Goal: Task Accomplishment & Management: Complete application form

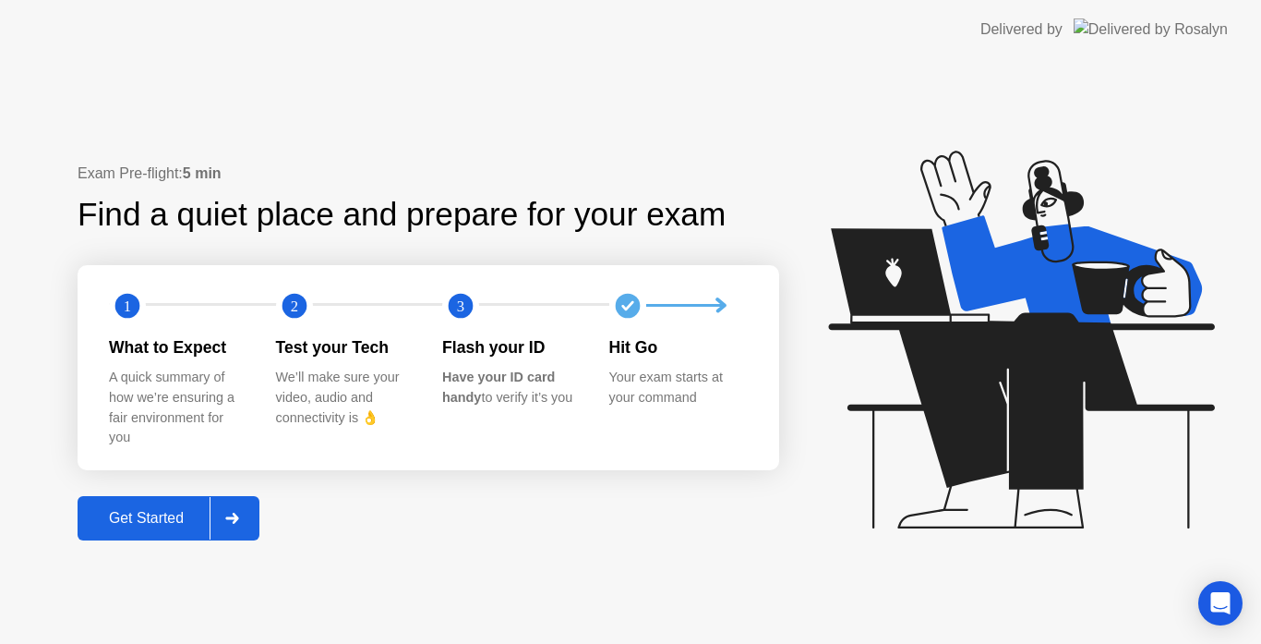
click at [139, 511] on div "Get Started" at bounding box center [146, 518] width 127 height 17
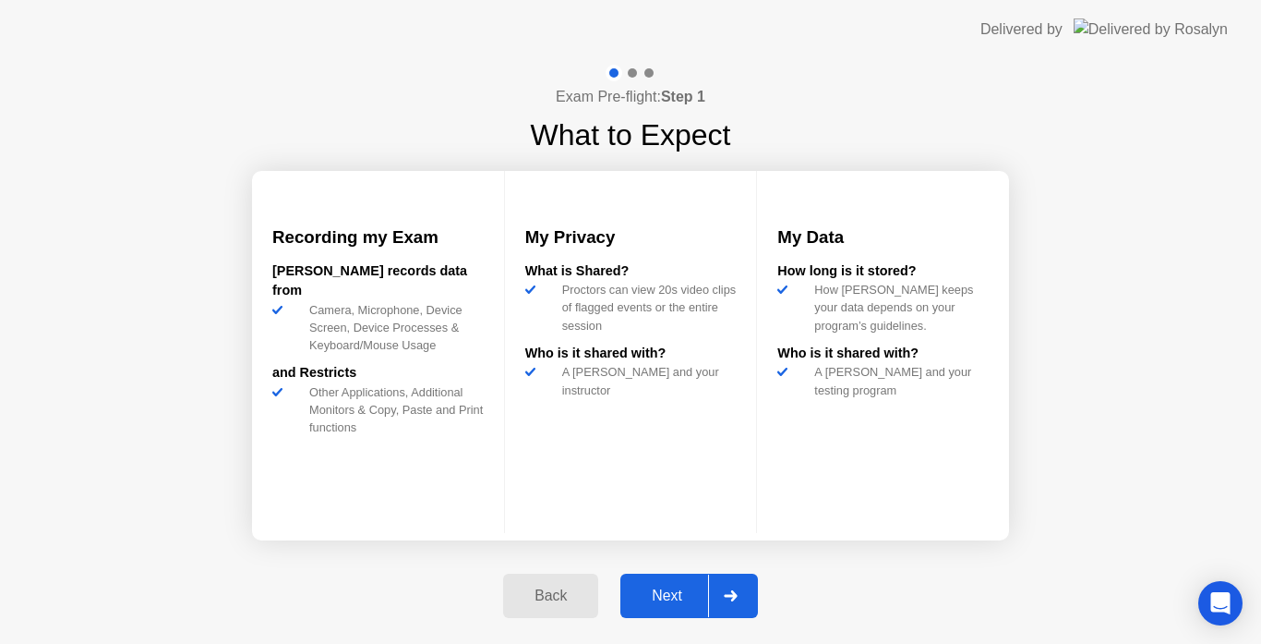
click at [676, 587] on div "Next" at bounding box center [667, 595] width 82 height 17
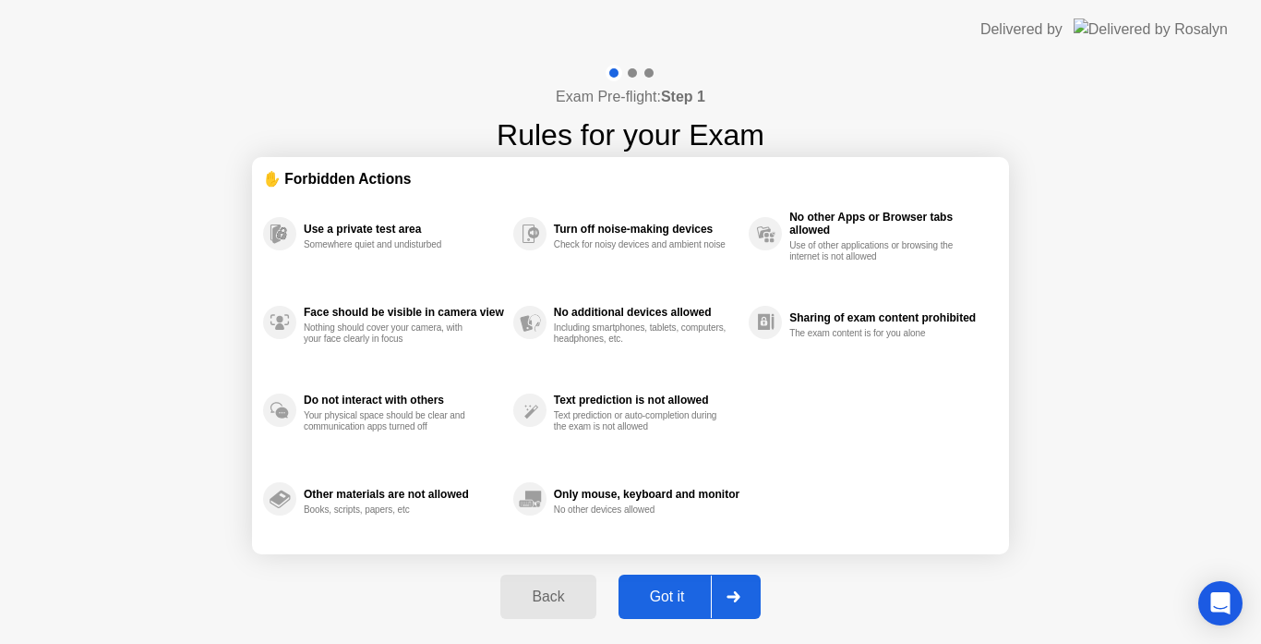
click at [676, 588] on div "Got it" at bounding box center [667, 596] width 87 height 17
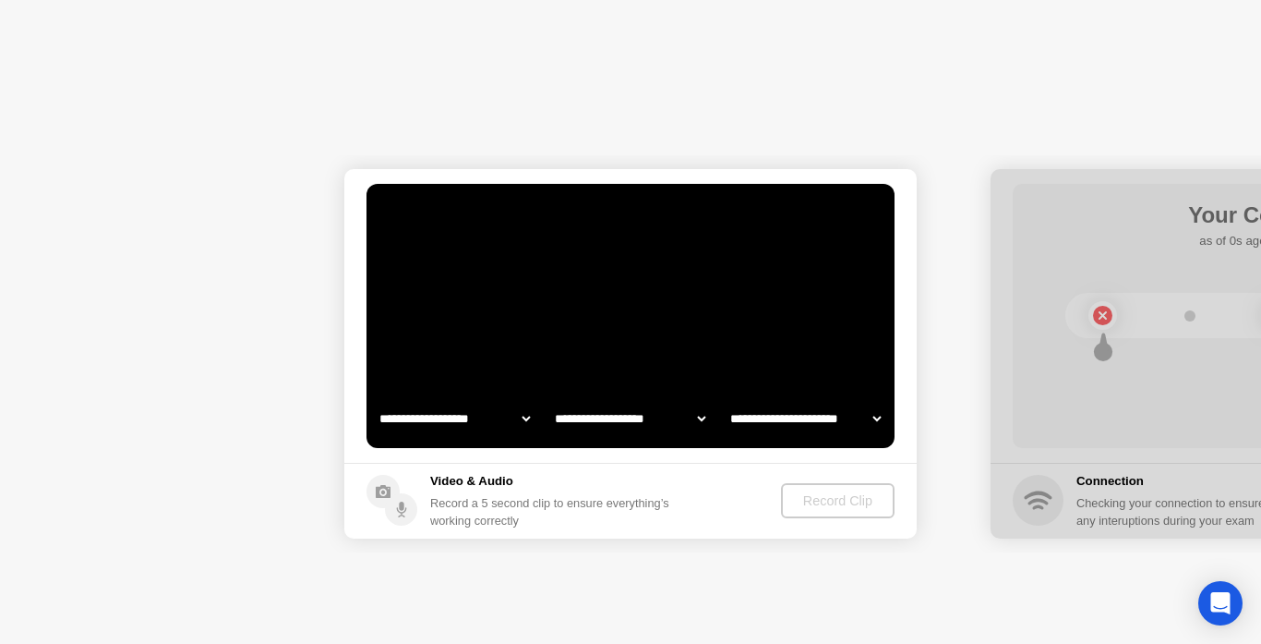
select select "**********"
select select "*******"
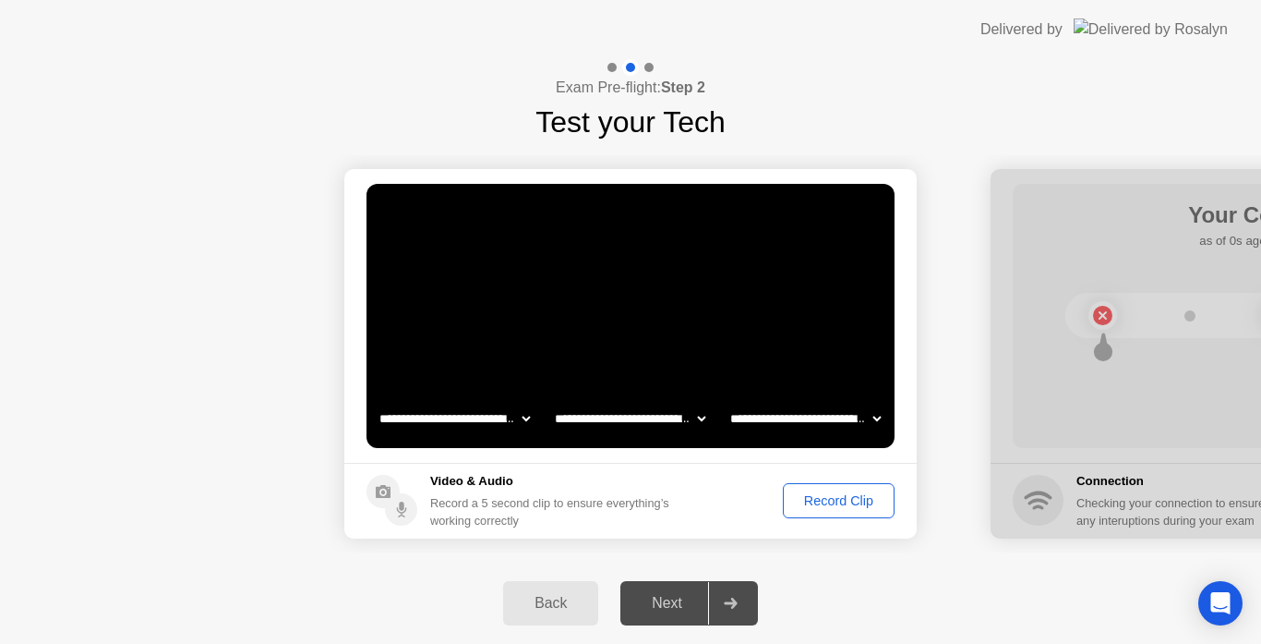
click at [839, 500] on div "Record Clip" at bounding box center [839, 500] width 99 height 15
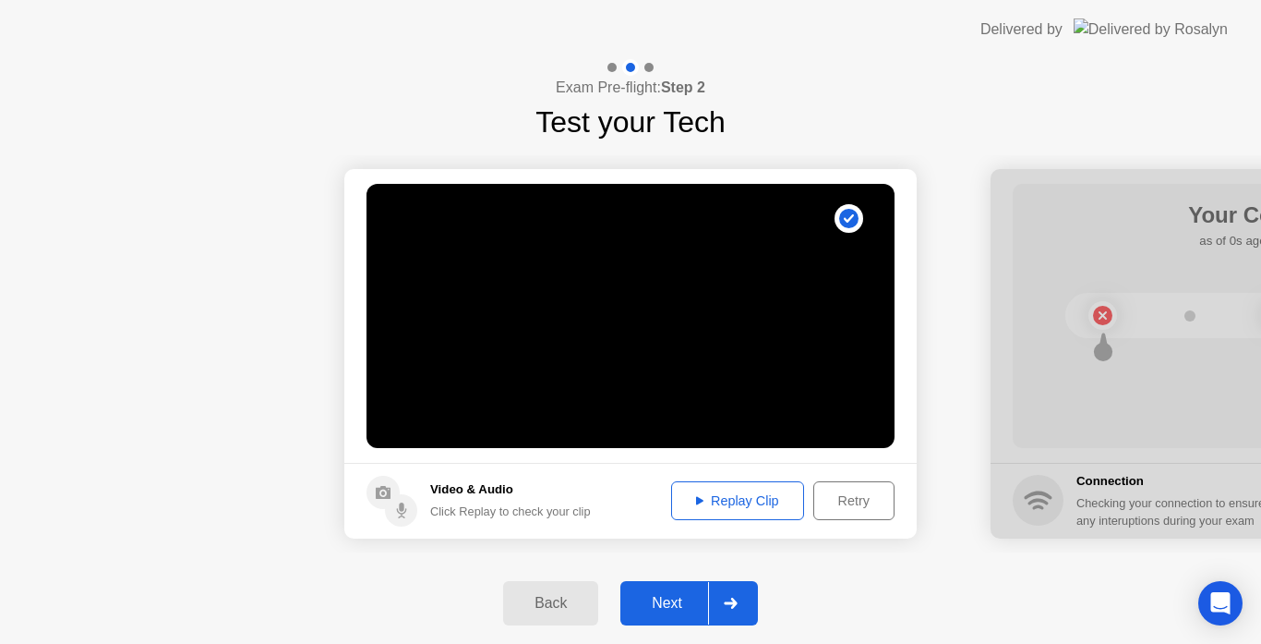
click at [755, 500] on div "Replay Clip" at bounding box center [738, 500] width 120 height 15
click at [667, 621] on button "Next" at bounding box center [690, 603] width 138 height 44
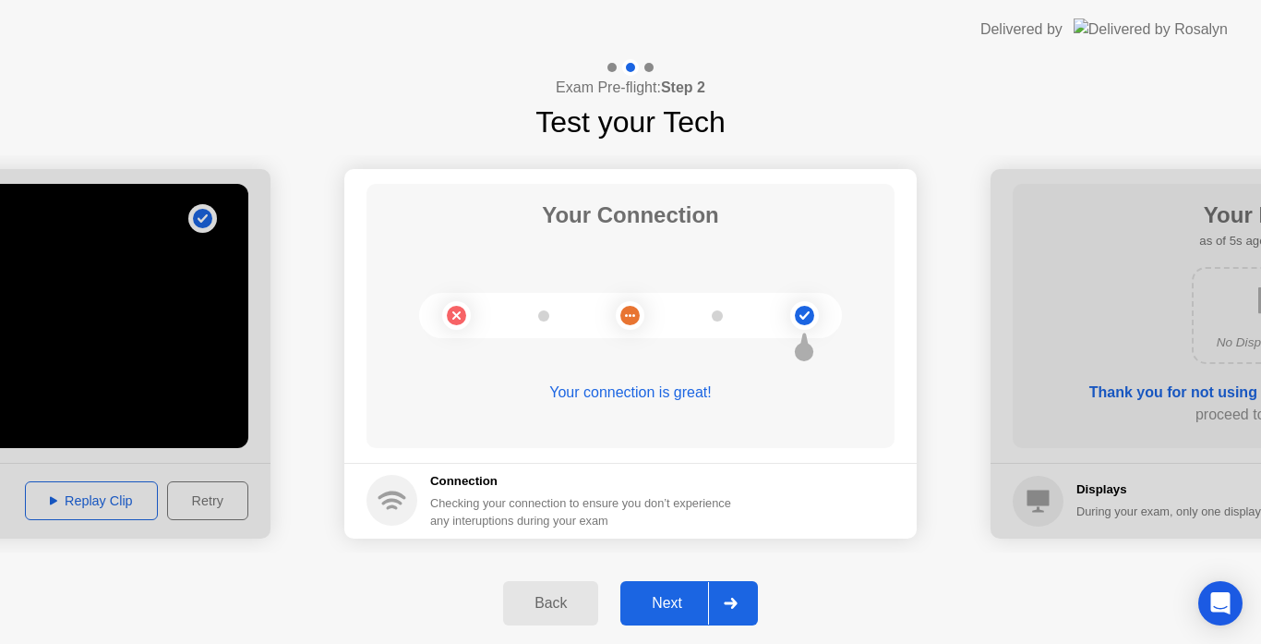
click at [658, 595] on div "Next" at bounding box center [667, 603] width 82 height 17
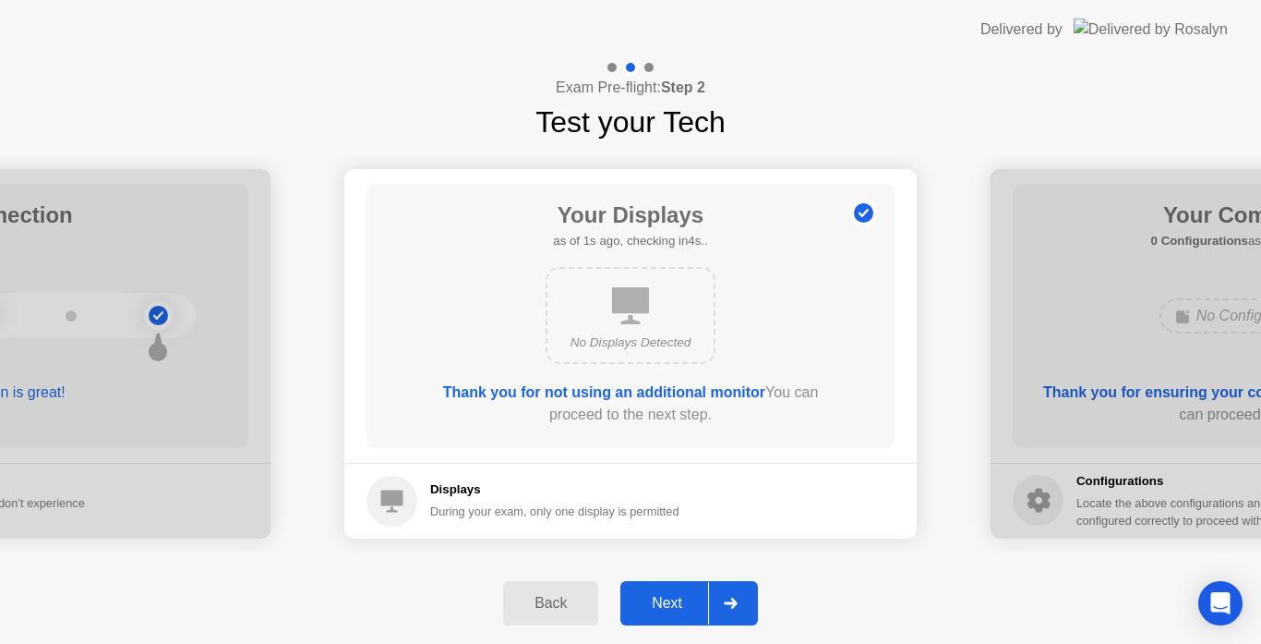
click at [658, 595] on div "Next" at bounding box center [667, 603] width 82 height 17
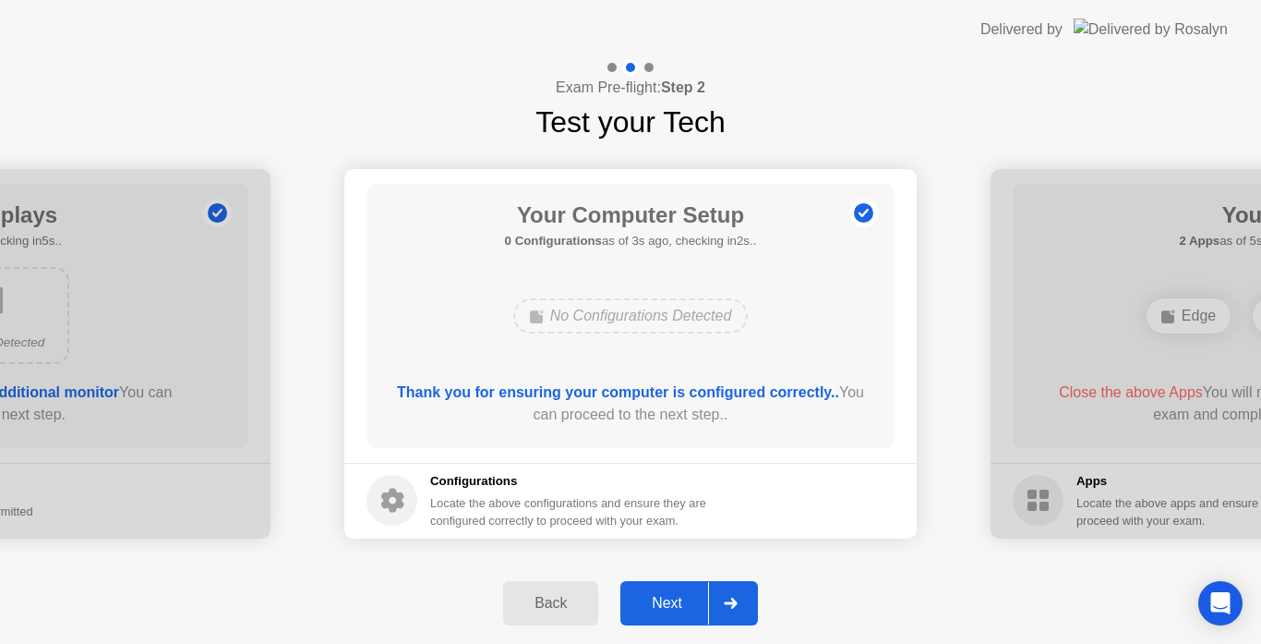
click at [658, 611] on div "Next" at bounding box center [667, 603] width 82 height 17
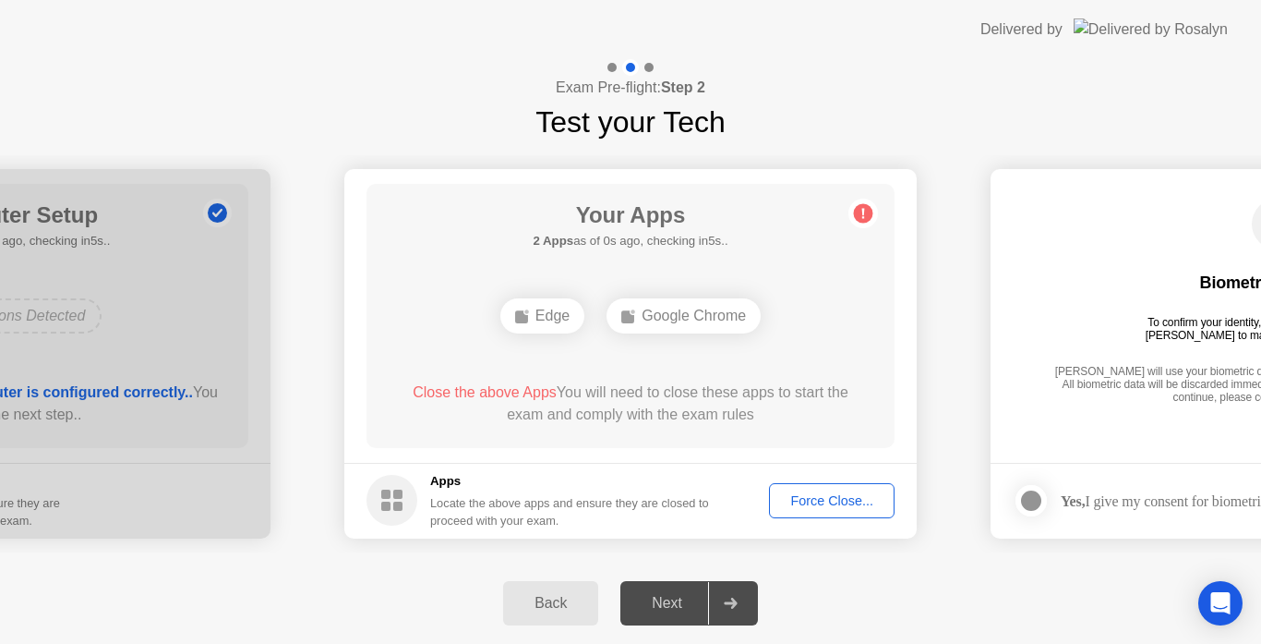
click at [659, 609] on div "Next" at bounding box center [667, 603] width 82 height 17
click at [648, 610] on div "Next" at bounding box center [667, 603] width 82 height 17
click at [823, 502] on div "Force Close..." at bounding box center [832, 500] width 113 height 15
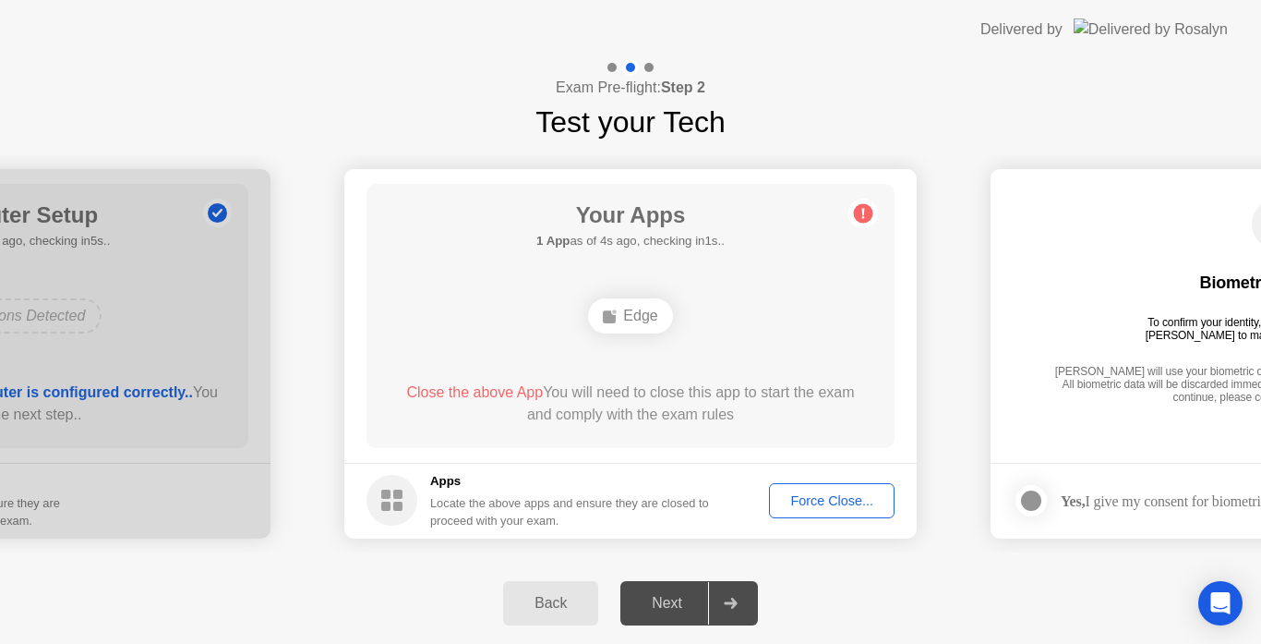
click at [647, 604] on div "Next" at bounding box center [667, 603] width 82 height 17
click at [826, 501] on div "Force Close..." at bounding box center [832, 500] width 113 height 15
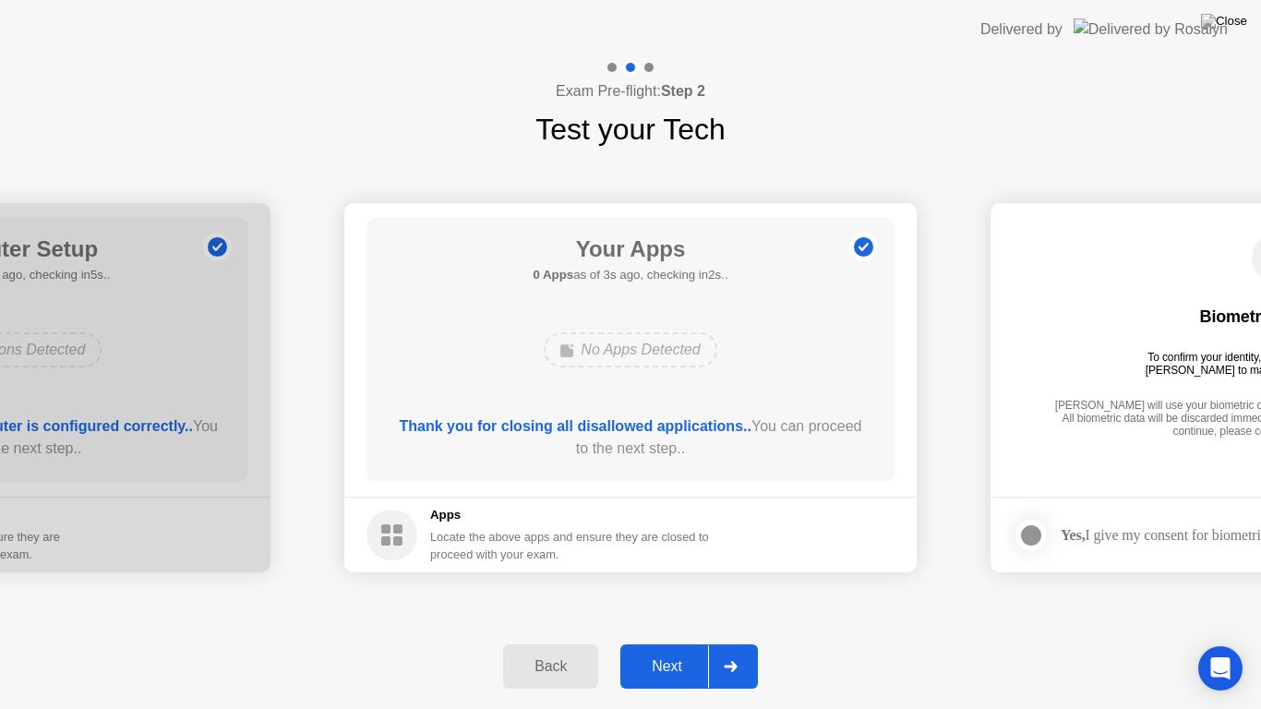
click at [677, 643] on button "Next" at bounding box center [690, 667] width 138 height 44
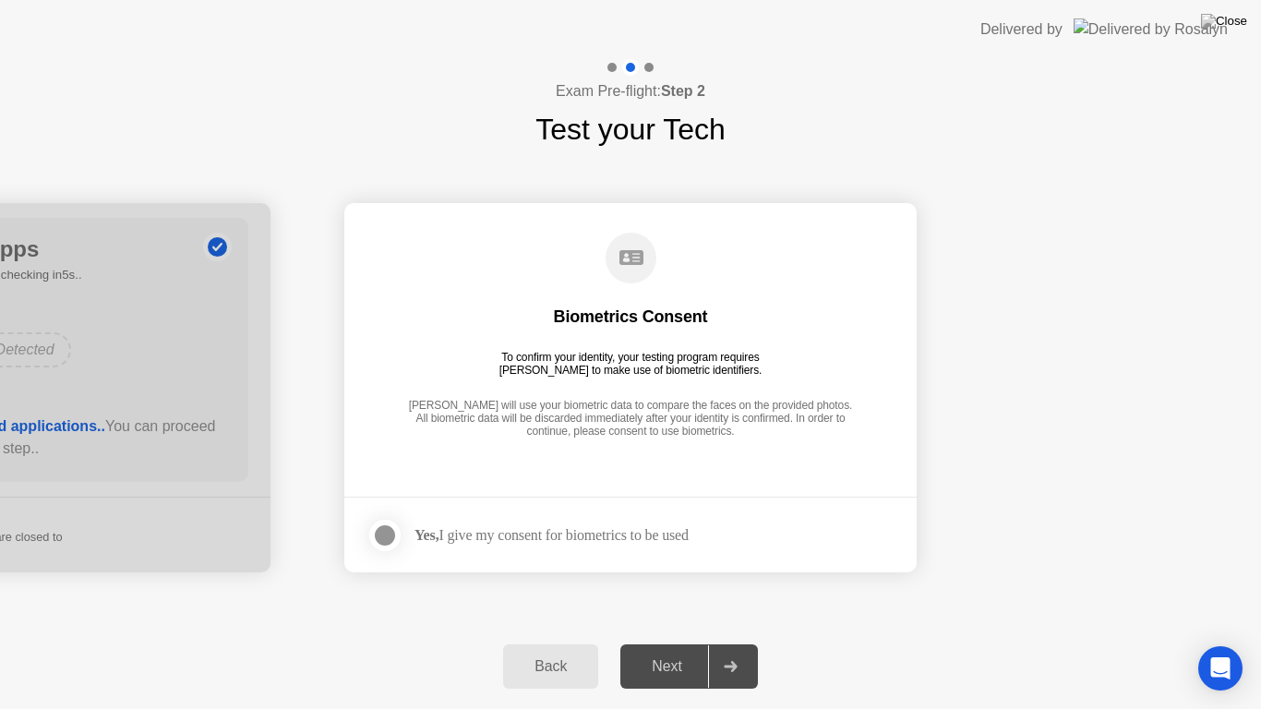
click at [381, 544] on div at bounding box center [385, 536] width 22 height 22
click at [681, 643] on div "Next" at bounding box center [667, 666] width 82 height 17
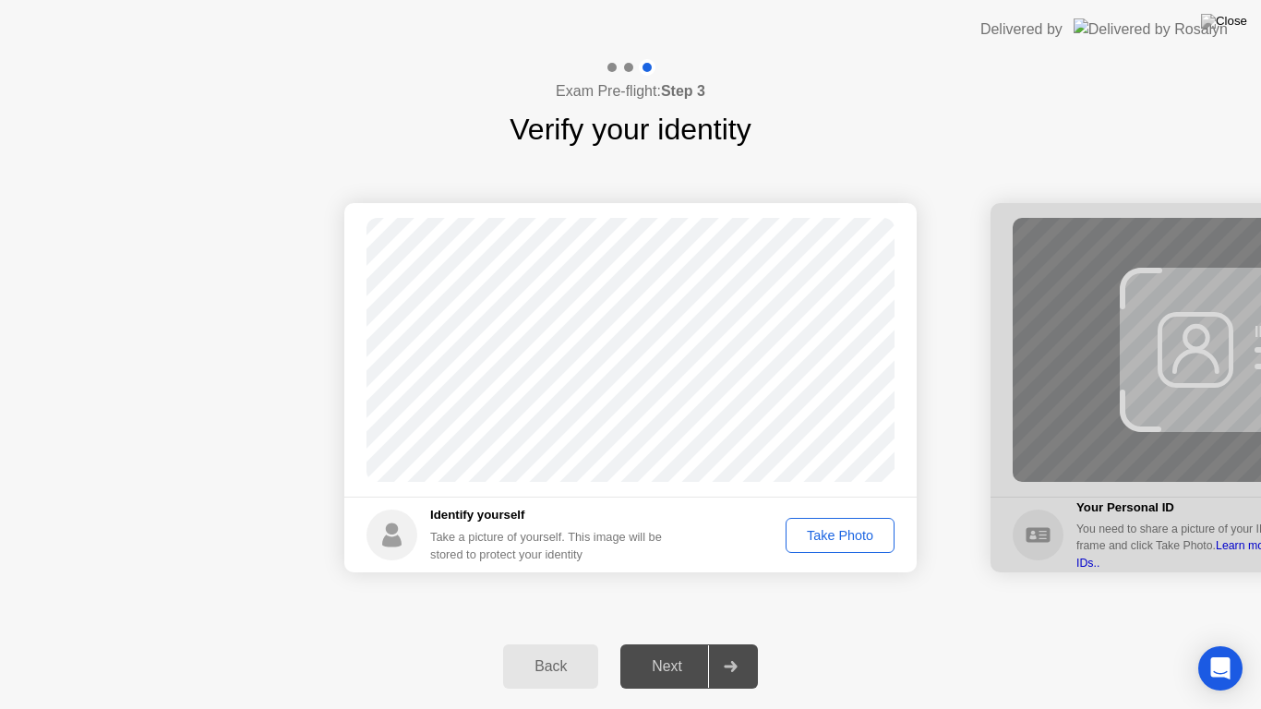
click at [838, 529] on div "Take Photo" at bounding box center [840, 535] width 96 height 15
click at [664, 643] on button "Next" at bounding box center [690, 667] width 138 height 44
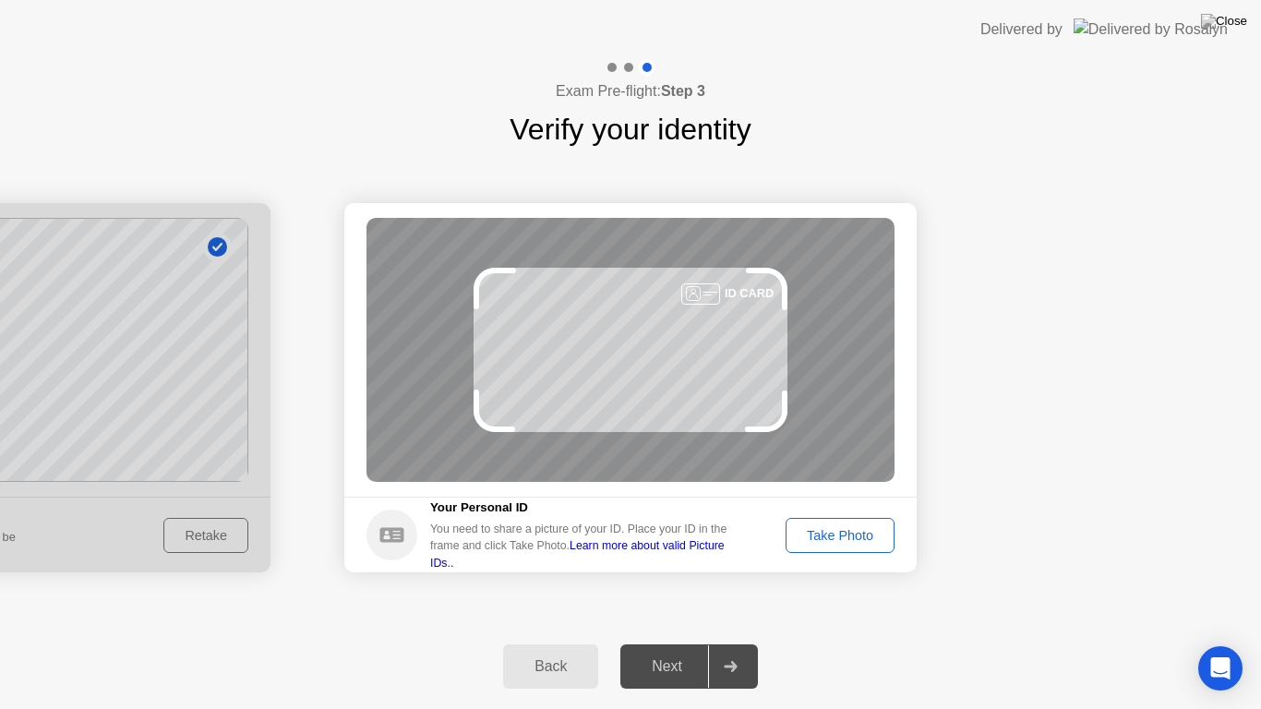
click at [853, 537] on div "Take Photo" at bounding box center [840, 535] width 96 height 15
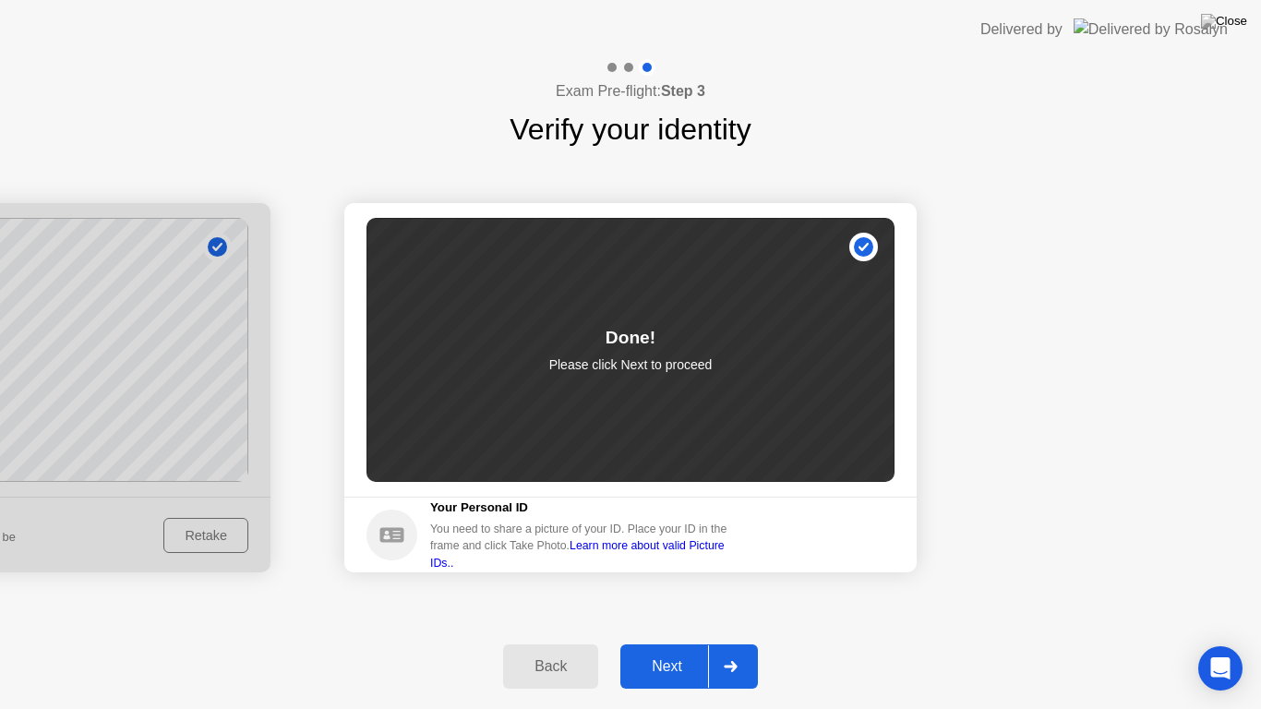
click at [642, 643] on button "Next" at bounding box center [690, 667] width 138 height 44
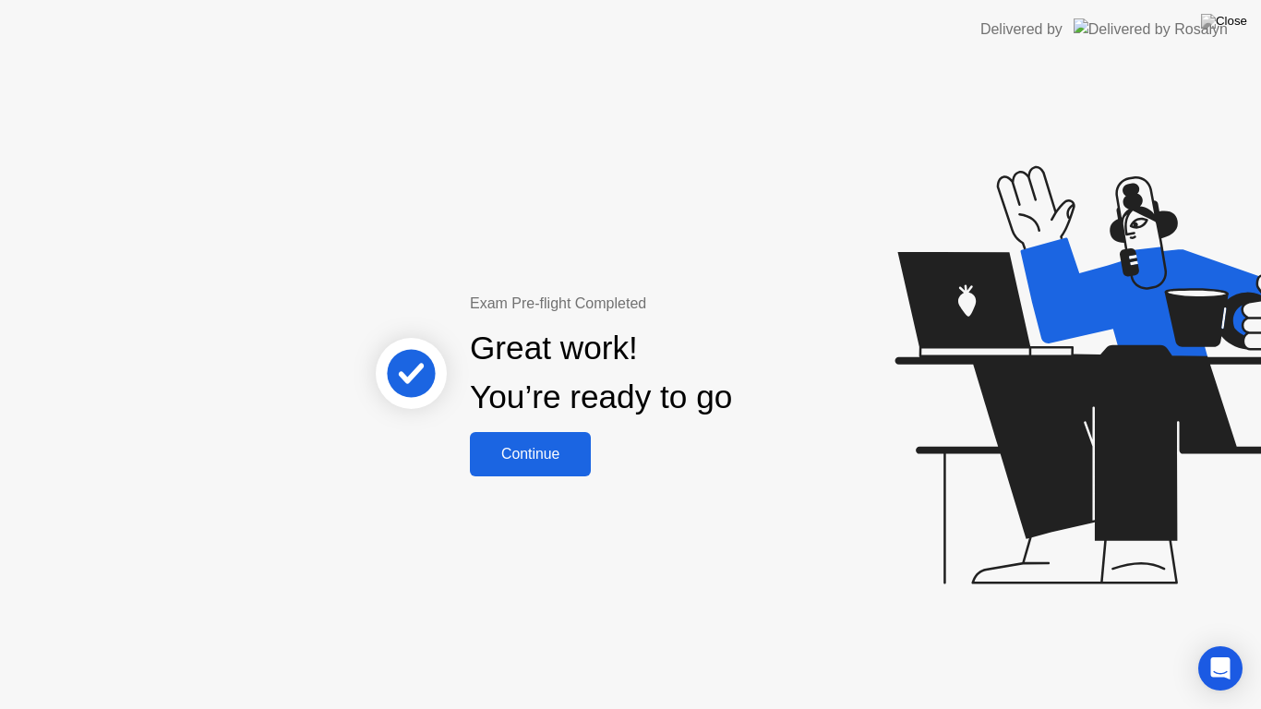
click at [538, 450] on div "Continue" at bounding box center [531, 454] width 110 height 17
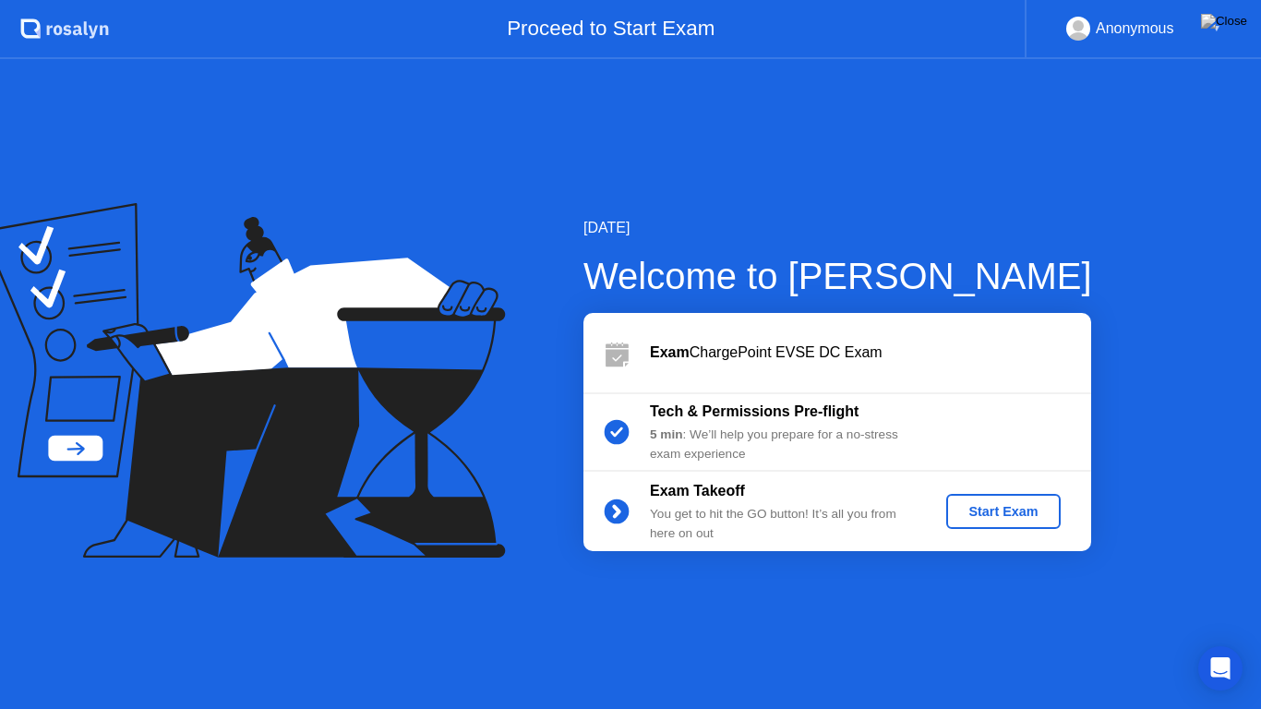
click at [975, 505] on div "Start Exam" at bounding box center [1003, 511] width 99 height 15
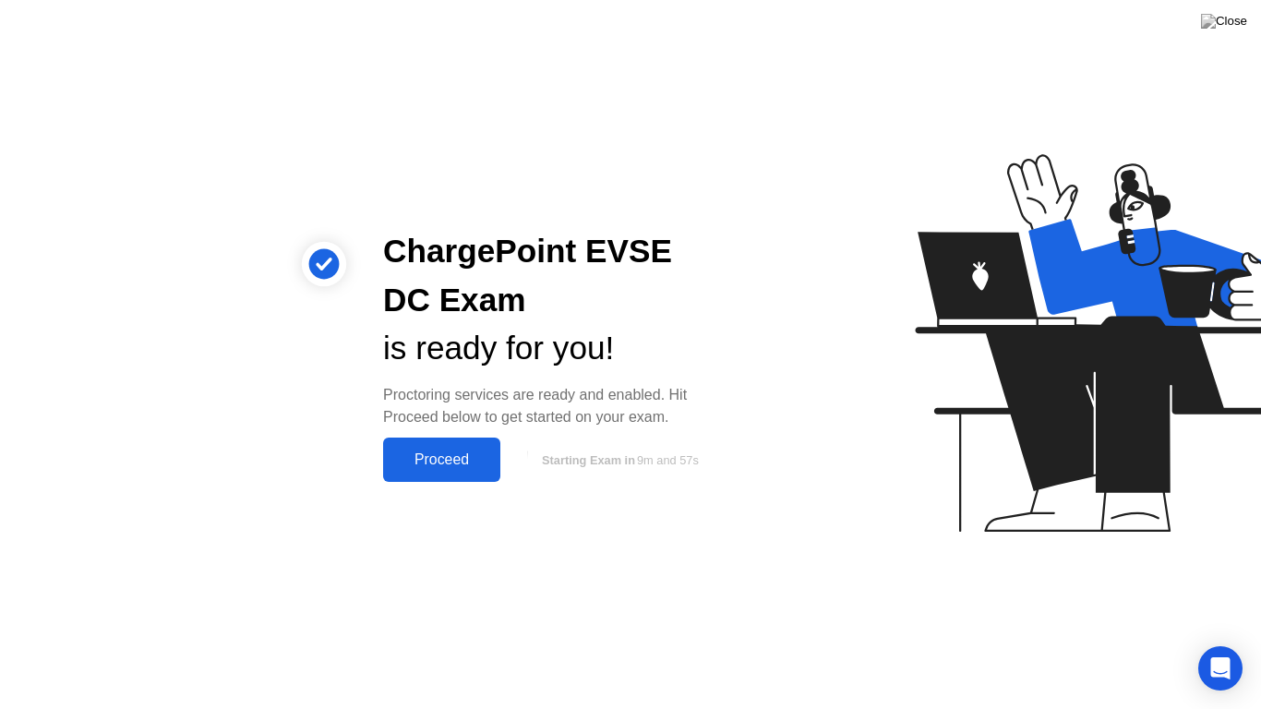
click at [479, 458] on div "Proceed" at bounding box center [442, 460] width 106 height 17
